Goal: Task Accomplishment & Management: Manage account settings

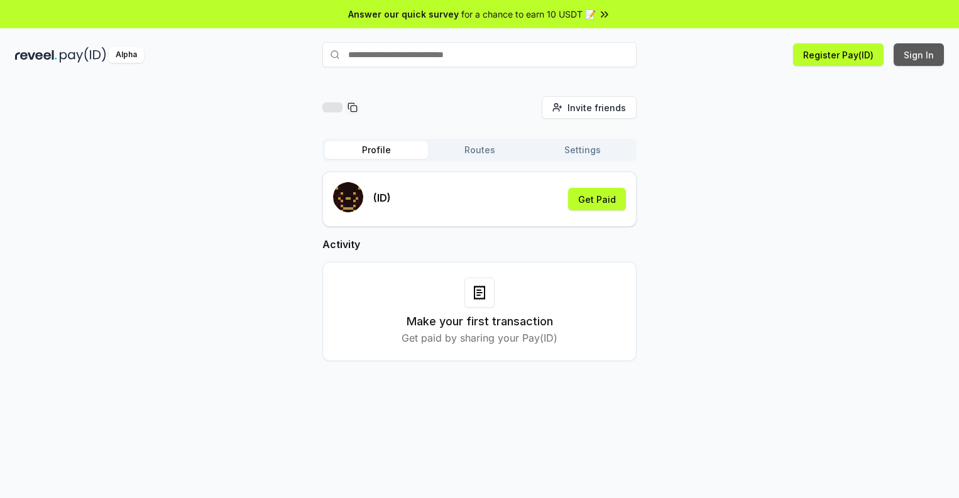
click at [919, 55] on button "Sign In" at bounding box center [918, 54] width 50 height 23
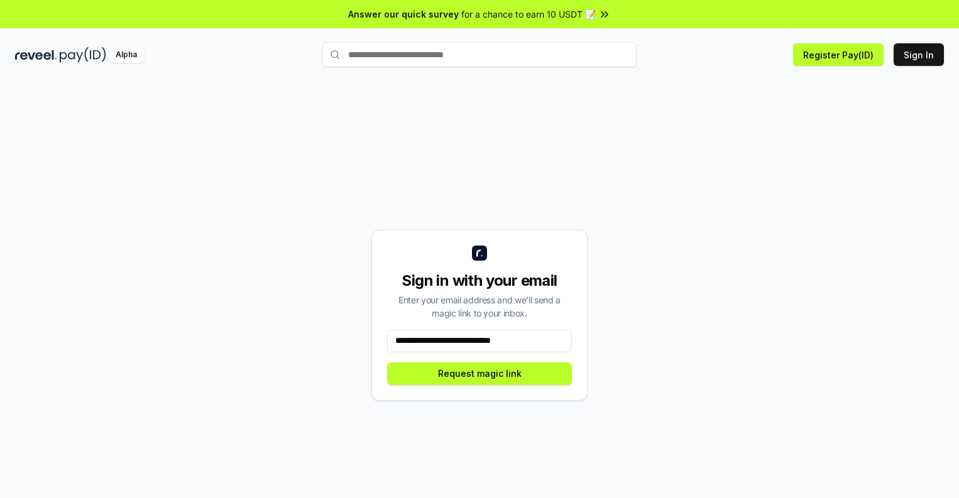
type input "**********"
click at [479, 373] on button "Request magic link" at bounding box center [479, 373] width 185 height 23
